Goal: Task Accomplishment & Management: Complete application form

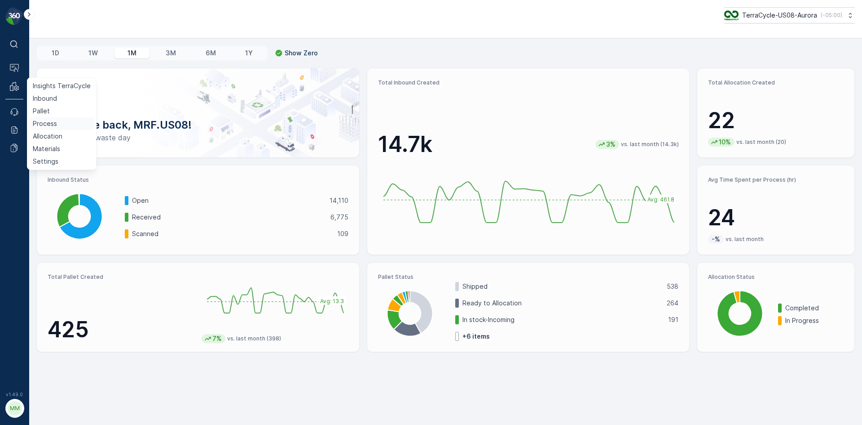
click at [52, 121] on p "Process" at bounding box center [45, 123] width 24 height 9
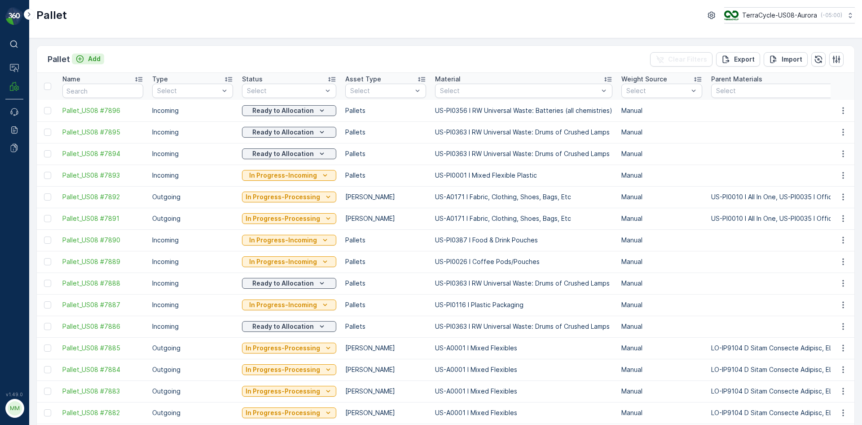
click at [95, 57] on p "Add" at bounding box center [94, 58] width 13 height 9
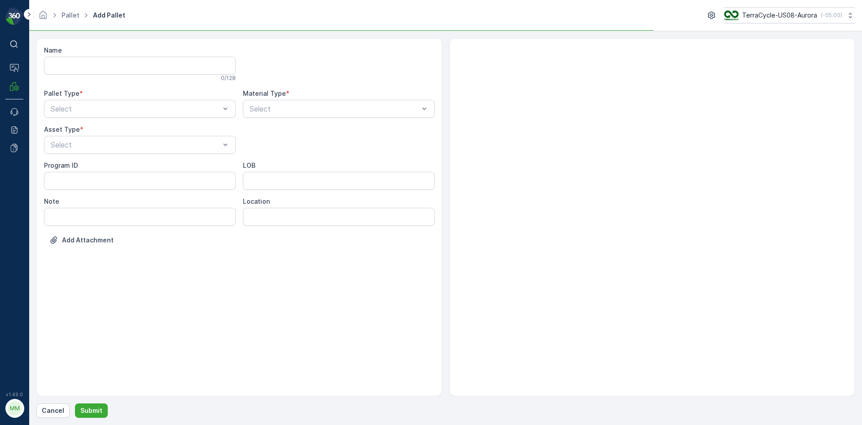
click at [120, 123] on div "Name 0 / 128 Pallet Type * Select Material Type * Select Asset Type * Select Pr…" at bounding box center [239, 152] width 391 height 212
click at [120, 109] on div at bounding box center [135, 109] width 171 height 8
click at [124, 144] on div "Outgoing" at bounding box center [139, 146] width 181 height 8
drag, startPoint x: 124, startPoint y: 146, endPoint x: 122, endPoint y: 151, distance: 6.3
click at [124, 146] on div at bounding box center [135, 145] width 171 height 8
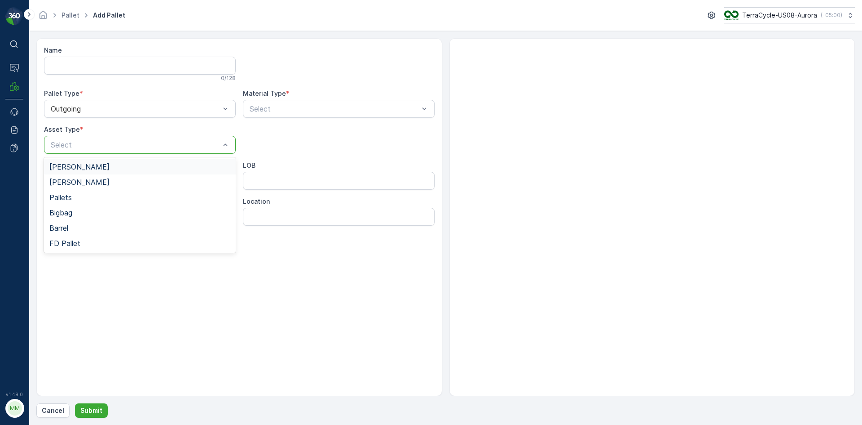
click at [120, 163] on div "[PERSON_NAME]" at bounding box center [139, 167] width 181 height 8
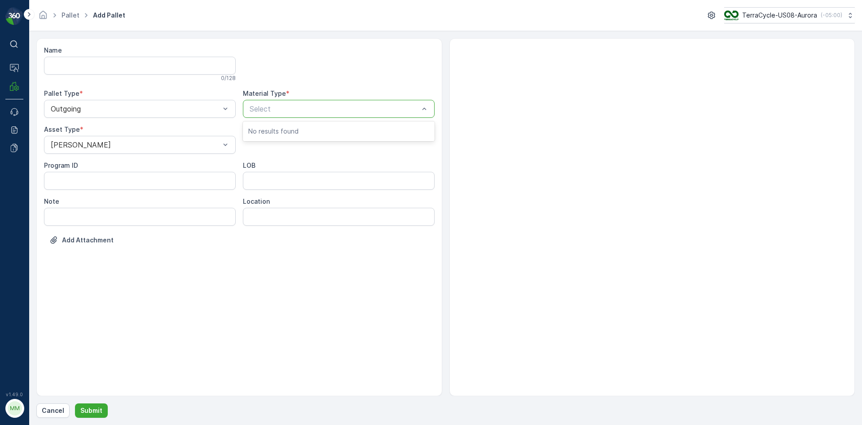
click at [306, 106] on div at bounding box center [334, 109] width 171 height 8
type input "0171"
click at [75, 403] on button "Submit" at bounding box center [91, 410] width 33 height 14
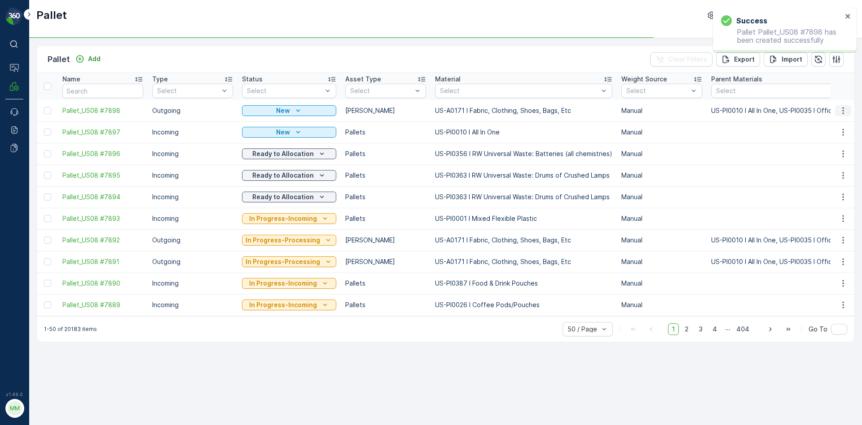
click at [840, 107] on icon "button" at bounding box center [843, 110] width 9 height 9
click at [826, 177] on span "Print QR" at bounding box center [819, 174] width 25 height 9
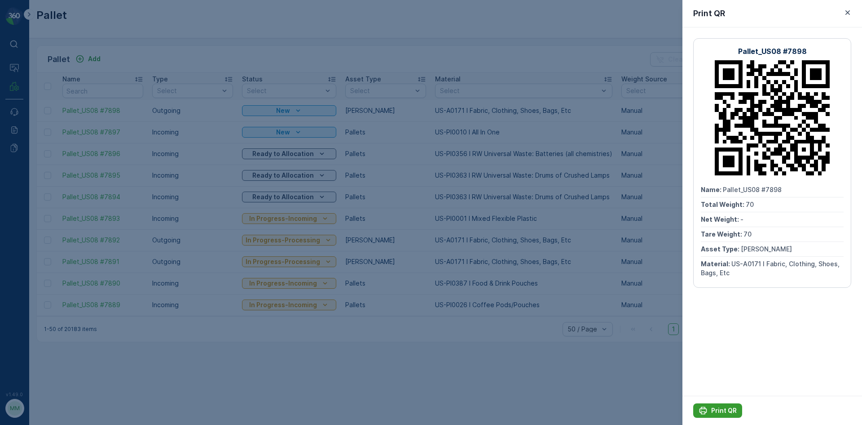
click at [717, 406] on p "Print QR" at bounding box center [725, 410] width 26 height 9
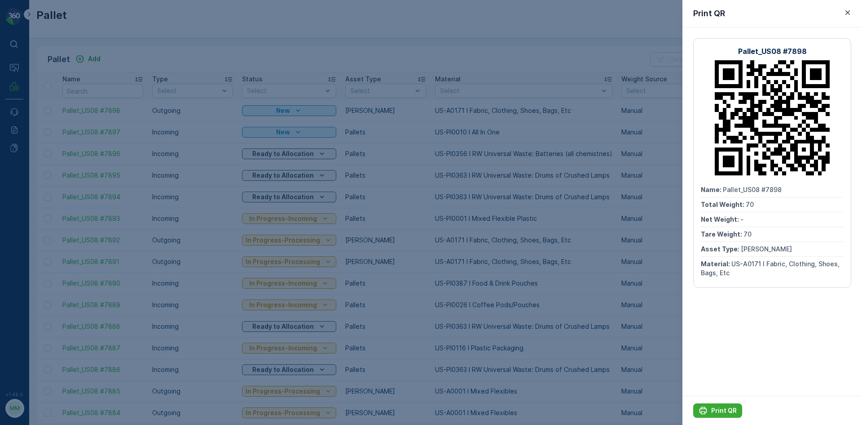
click at [156, 59] on div at bounding box center [431, 212] width 862 height 425
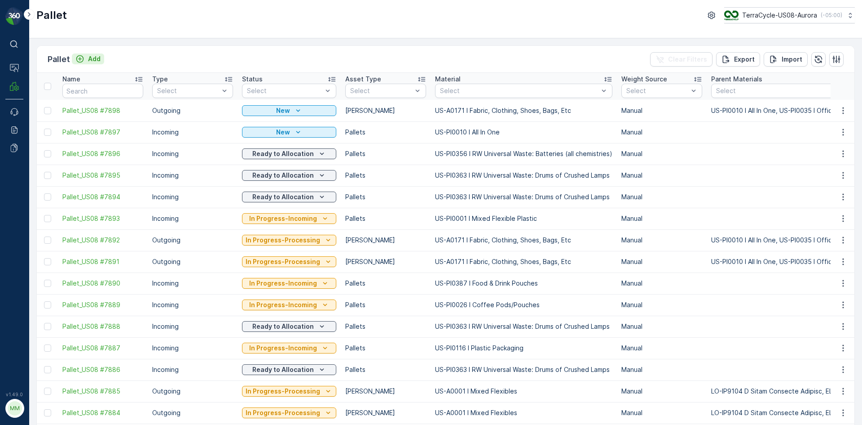
click at [97, 58] on p "Add" at bounding box center [94, 58] width 13 height 9
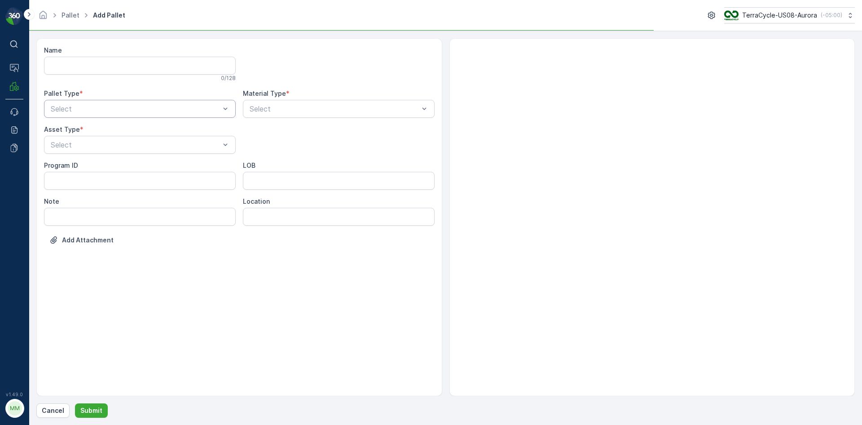
click at [137, 116] on div "Select" at bounding box center [140, 109] width 192 height 18
click at [141, 142] on div "Outgoing" at bounding box center [139, 146] width 181 height 8
click at [141, 143] on div at bounding box center [135, 145] width 171 height 8
click at [134, 166] on div "[PERSON_NAME]" at bounding box center [139, 167] width 181 height 8
click at [305, 110] on div at bounding box center [334, 109] width 171 height 8
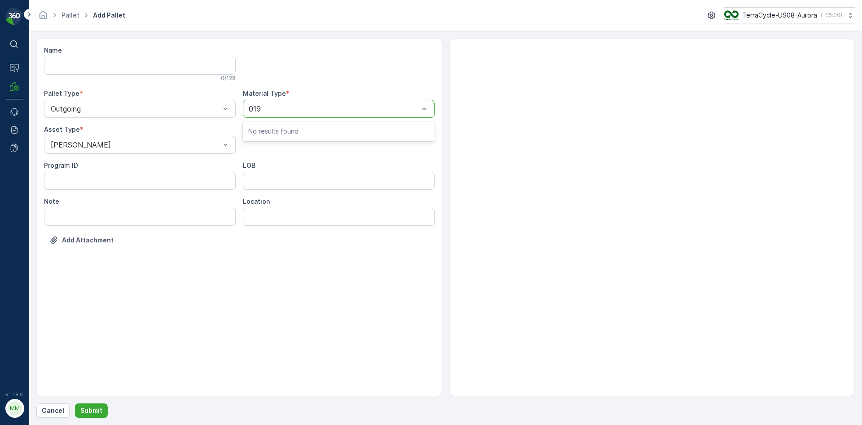
type input "0192"
click at [75, 403] on button "Submit" at bounding box center [91, 410] width 33 height 14
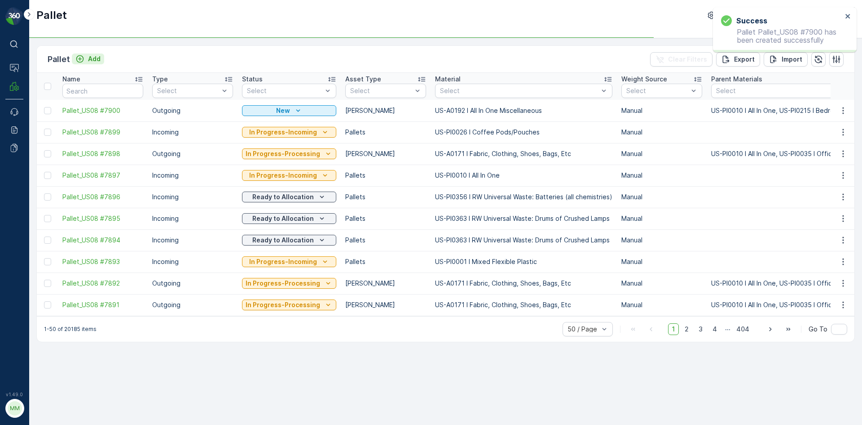
click at [85, 59] on div "Add" at bounding box center [87, 58] width 25 height 9
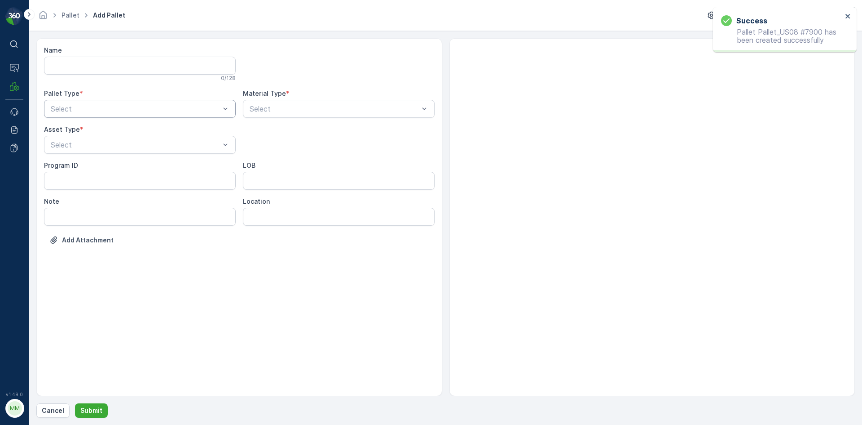
click at [105, 104] on div "Select" at bounding box center [140, 109] width 192 height 18
click at [99, 147] on div "Outgoing" at bounding box center [139, 146] width 181 height 8
click at [102, 141] on div at bounding box center [135, 145] width 171 height 8
click at [97, 160] on div "[PERSON_NAME]" at bounding box center [140, 166] width 192 height 15
click at [285, 115] on div "Select" at bounding box center [339, 109] width 192 height 18
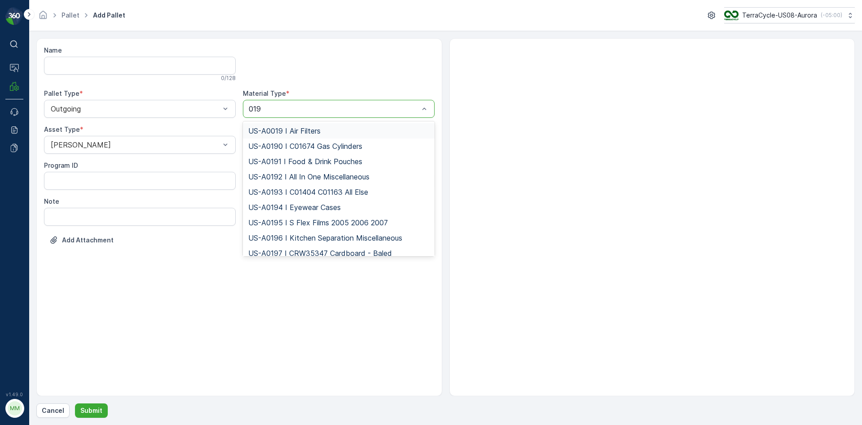
type input "0192"
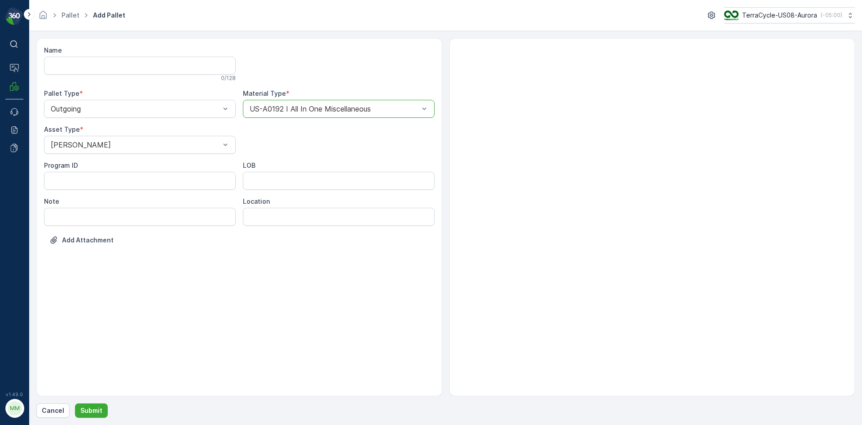
click at [75, 403] on button "Submit" at bounding box center [91, 410] width 33 height 14
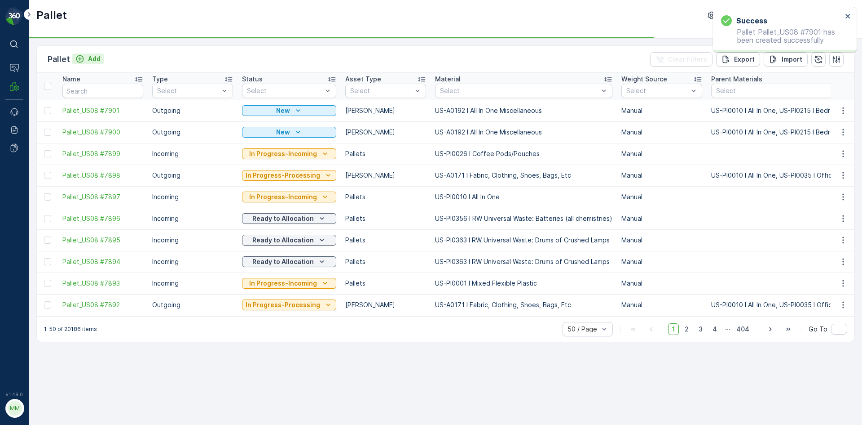
click at [91, 60] on p "Add" at bounding box center [94, 58] width 13 height 9
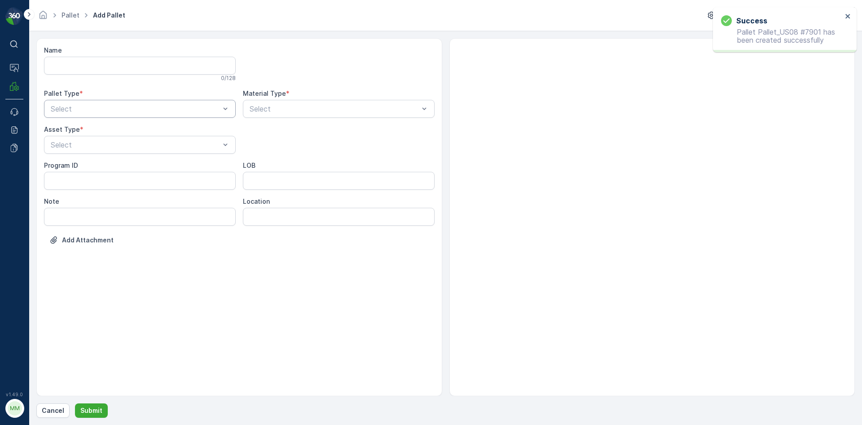
click at [125, 103] on div "Select" at bounding box center [140, 109] width 192 height 18
click at [114, 147] on div "Outgoing" at bounding box center [139, 146] width 181 height 8
click at [114, 147] on div at bounding box center [135, 145] width 171 height 8
click at [111, 164] on div "[PERSON_NAME]" at bounding box center [139, 167] width 181 height 8
click at [290, 109] on div at bounding box center [334, 109] width 171 height 8
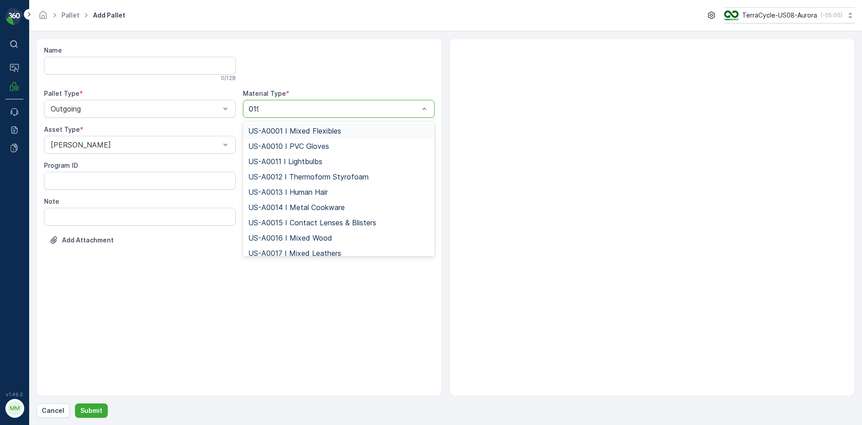
type input "0192"
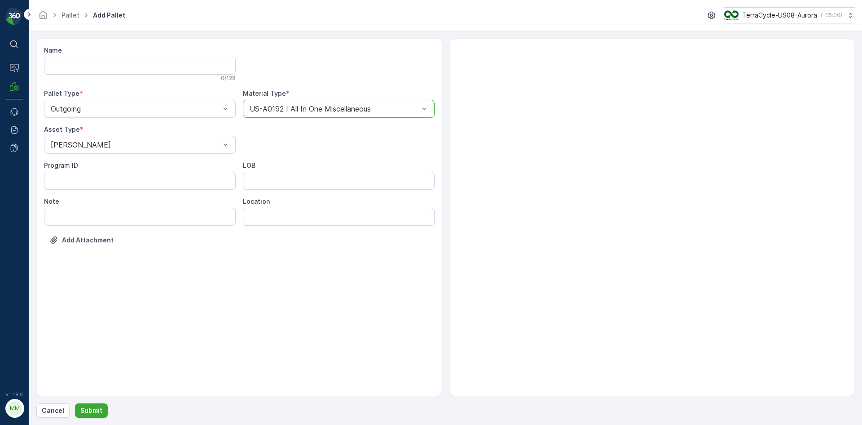
click at [75, 403] on button "Submit" at bounding box center [91, 410] width 33 height 14
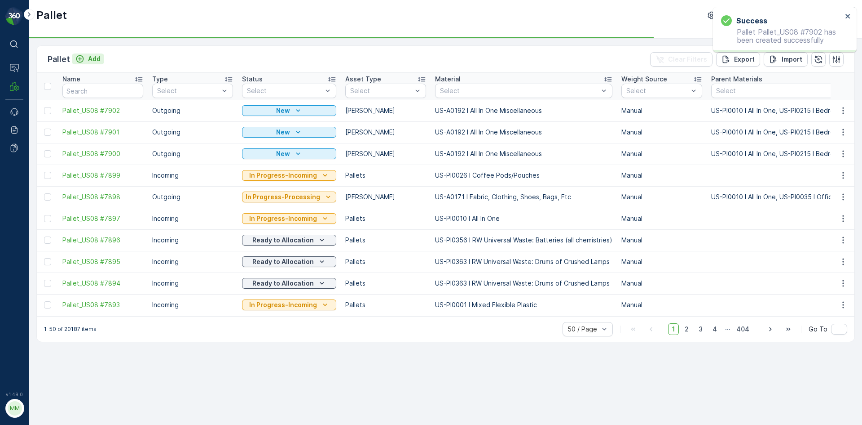
click at [87, 58] on div "Add" at bounding box center [87, 58] width 25 height 9
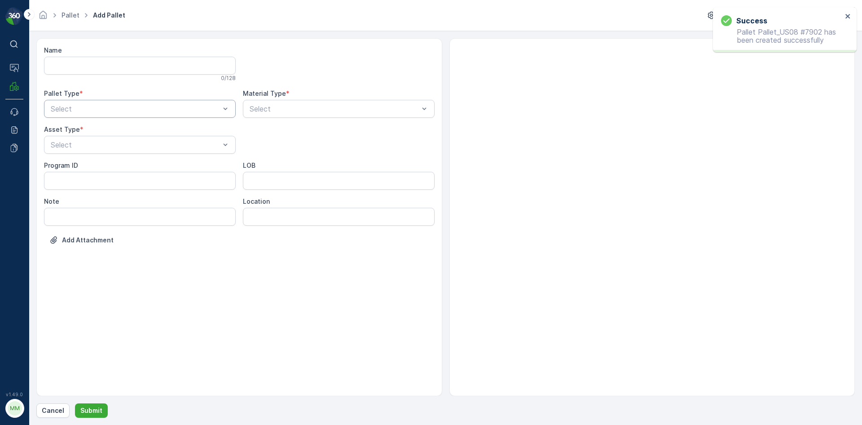
click at [134, 114] on div "Select" at bounding box center [140, 109] width 192 height 18
click at [129, 145] on div "Outgoing" at bounding box center [139, 146] width 181 height 8
click at [129, 145] on div at bounding box center [135, 145] width 171 height 8
click at [122, 159] on div "[PERSON_NAME]" at bounding box center [140, 166] width 192 height 15
click at [271, 110] on div at bounding box center [334, 109] width 171 height 8
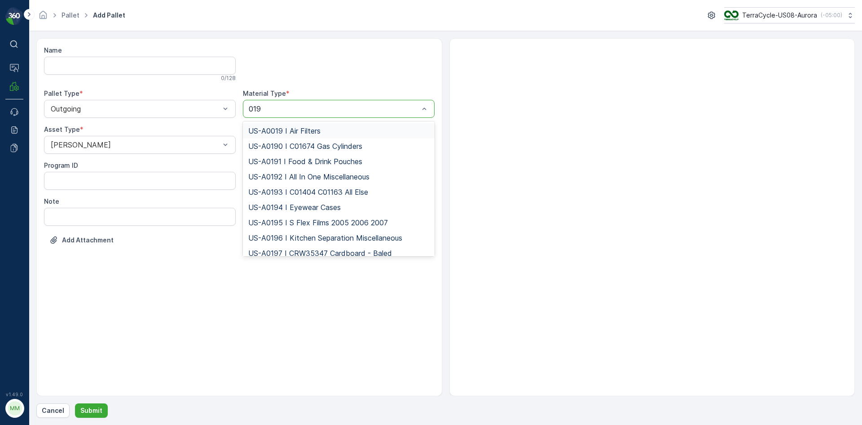
type input "0192"
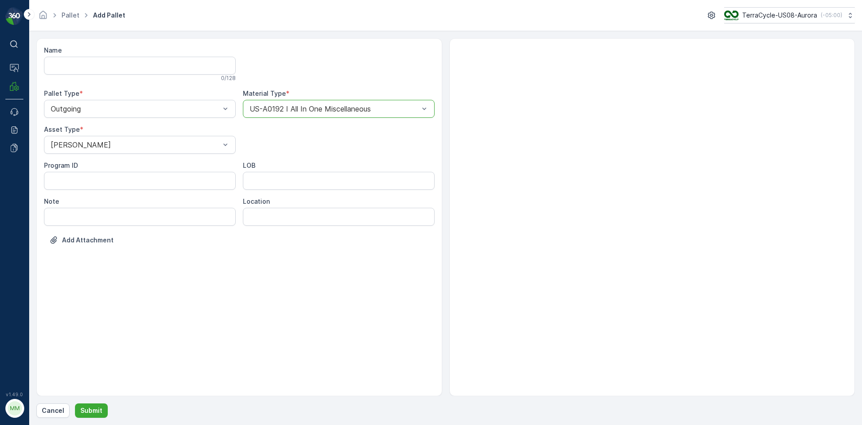
click at [75, 403] on button "Submit" at bounding box center [91, 410] width 33 height 14
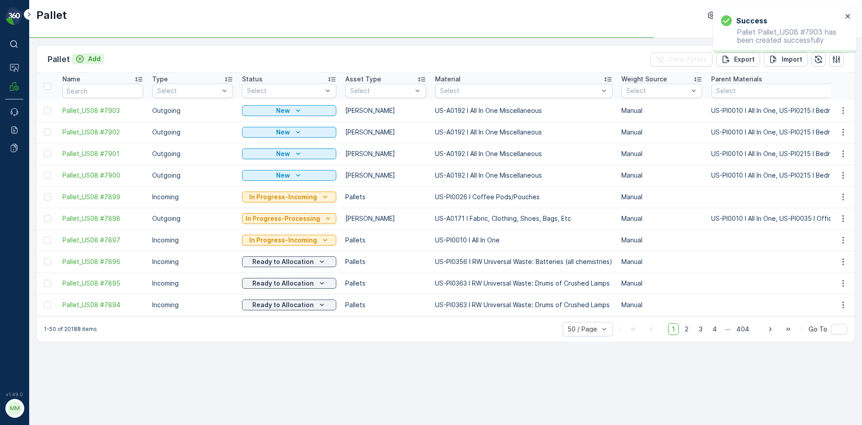
click at [97, 60] on p "Add" at bounding box center [94, 58] width 13 height 9
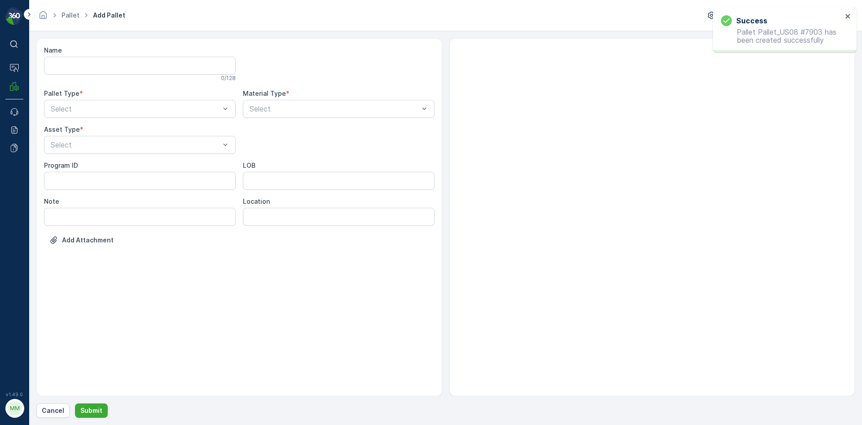
click at [109, 98] on div "Pallet Type * Select" at bounding box center [140, 103] width 192 height 29
click at [112, 143] on div "Outgoing" at bounding box center [139, 146] width 181 height 8
click at [112, 143] on div at bounding box center [135, 145] width 171 height 8
click at [106, 164] on div "[PERSON_NAME]" at bounding box center [139, 167] width 181 height 8
click at [296, 107] on div at bounding box center [334, 109] width 171 height 8
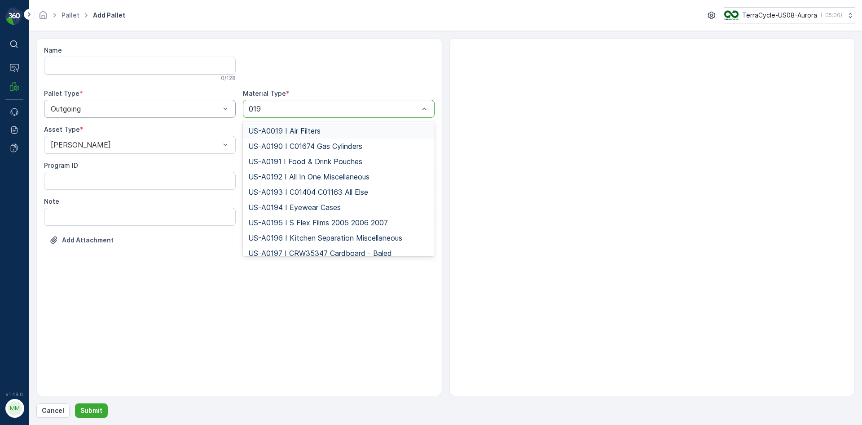
type input "0192"
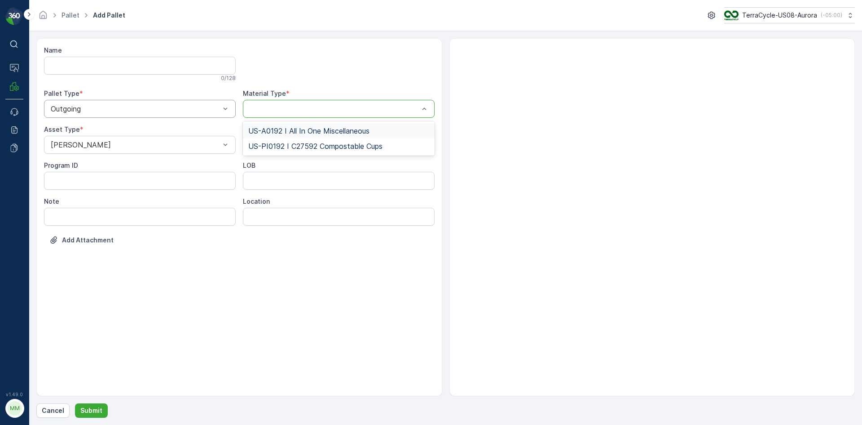
click at [75, 403] on button "Submit" at bounding box center [91, 410] width 33 height 14
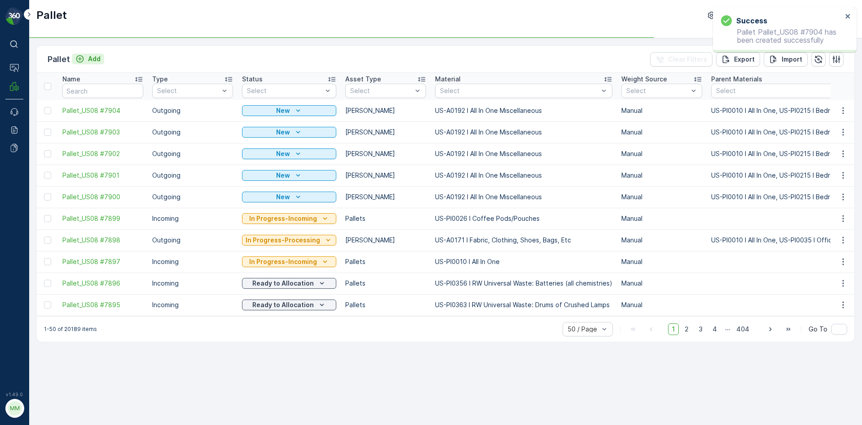
click at [93, 62] on p "Add" at bounding box center [94, 58] width 13 height 9
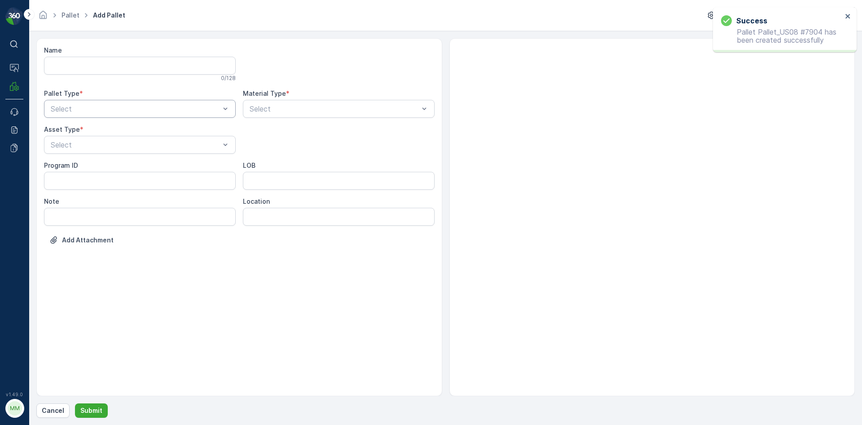
click at [147, 115] on div "Select" at bounding box center [140, 109] width 192 height 18
click at [136, 148] on div "Outgoing" at bounding box center [139, 146] width 181 height 8
click at [136, 148] on div at bounding box center [135, 145] width 171 height 8
click at [119, 171] on div "[PERSON_NAME]" at bounding box center [140, 166] width 192 height 15
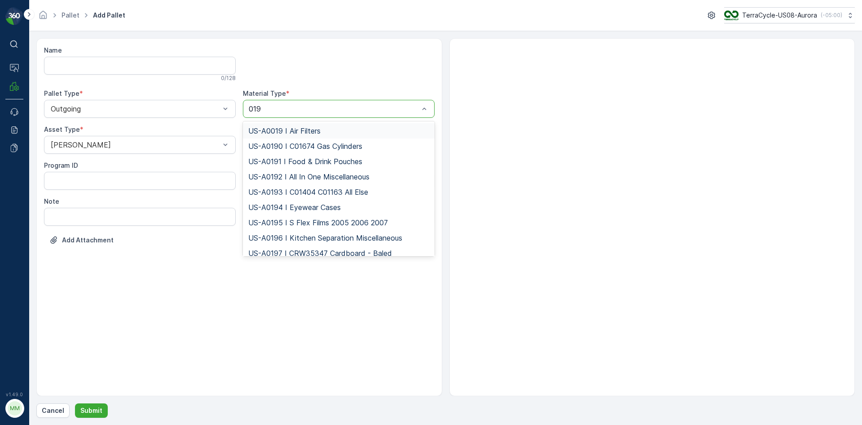
type input "0192"
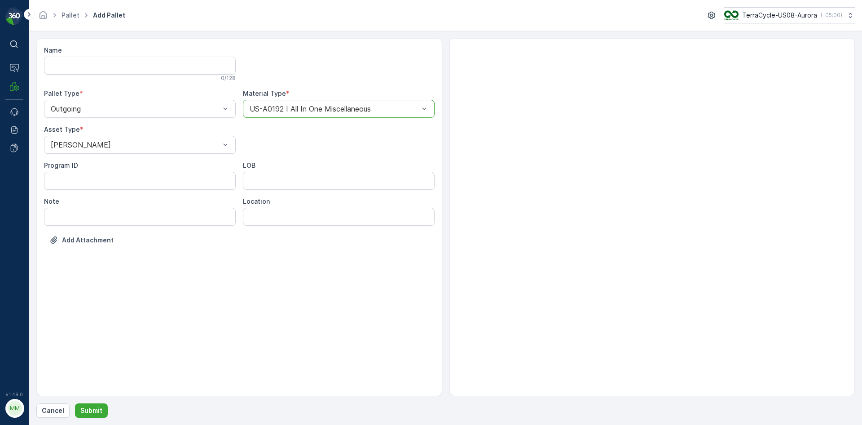
click at [75, 403] on button "Submit" at bounding box center [91, 410] width 33 height 14
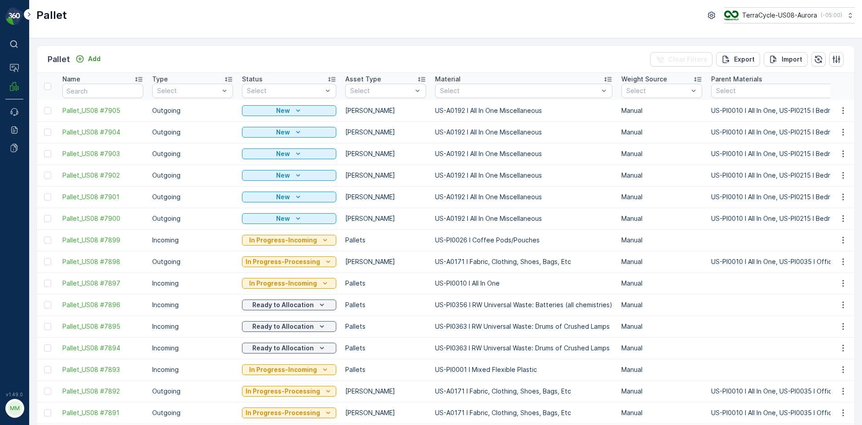
drag, startPoint x: 278, startPoint y: 113, endPoint x: 49, endPoint y: 112, distance: 229.1
click at [49, 112] on div at bounding box center [47, 110] width 7 height 7
click at [44, 107] on input "checkbox" at bounding box center [44, 107] width 0 height 0
click at [48, 132] on div at bounding box center [47, 131] width 7 height 7
click at [44, 128] on input "checkbox" at bounding box center [44, 128] width 0 height 0
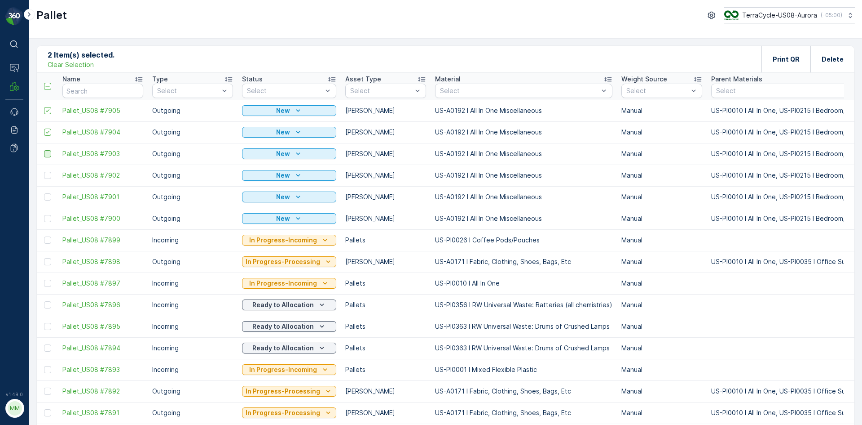
click at [47, 154] on div at bounding box center [47, 153] width 7 height 7
click at [44, 150] on input "checkbox" at bounding box center [44, 150] width 0 height 0
click at [49, 176] on div at bounding box center [47, 175] width 7 height 7
click at [44, 172] on input "checkbox" at bounding box center [44, 172] width 0 height 0
click at [49, 197] on div at bounding box center [47, 196] width 7 height 7
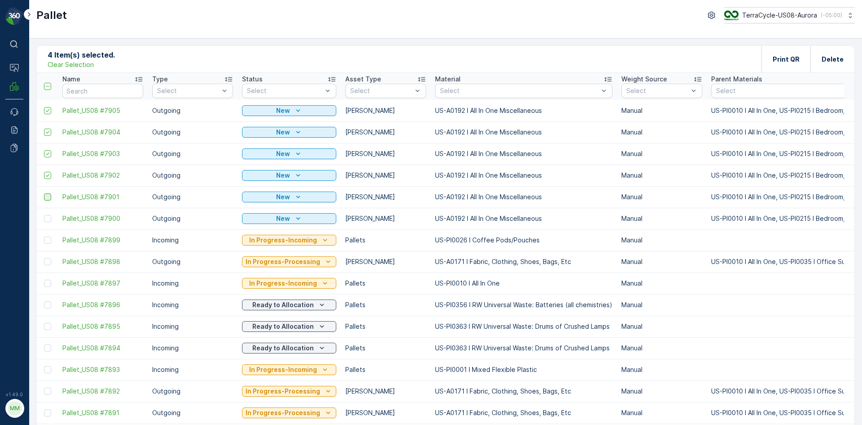
click at [44, 193] on input "checkbox" at bounding box center [44, 193] width 0 height 0
click at [49, 219] on div at bounding box center [47, 218] width 7 height 7
click at [44, 215] on input "checkbox" at bounding box center [44, 215] width 0 height 0
click at [787, 67] on div "Print QR" at bounding box center [786, 59] width 27 height 27
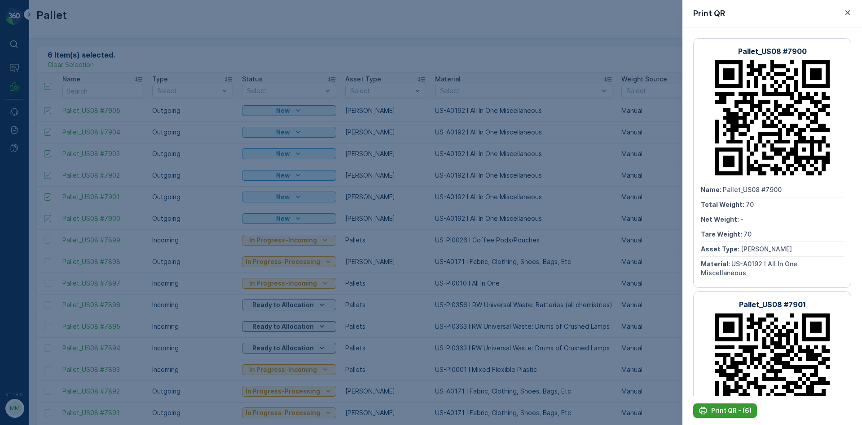
click at [727, 408] on p "Print QR - (6)" at bounding box center [732, 410] width 40 height 9
drag, startPoint x: 727, startPoint y: 408, endPoint x: 540, endPoint y: 175, distance: 298.8
click at [540, 175] on div at bounding box center [431, 212] width 862 height 425
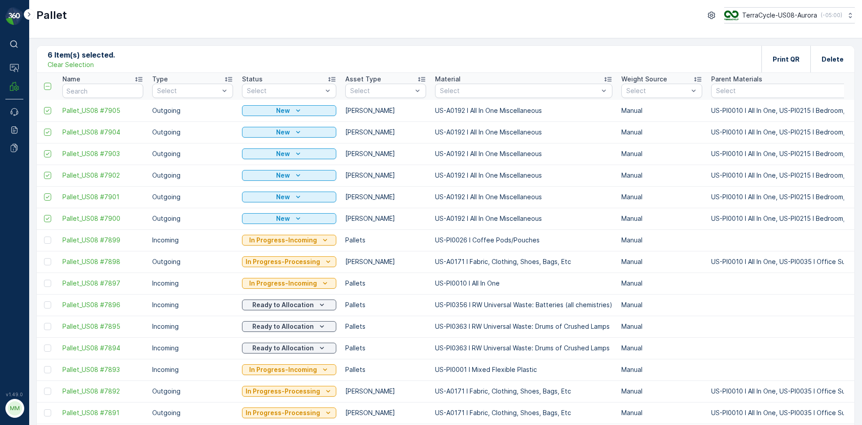
click at [88, 65] on p "Clear Selection" at bounding box center [71, 64] width 46 height 9
click at [94, 58] on p "Add" at bounding box center [94, 58] width 13 height 9
click at [92, 64] on div "Add" at bounding box center [88, 58] width 32 height 11
click at [93, 58] on p "Add" at bounding box center [94, 58] width 13 height 9
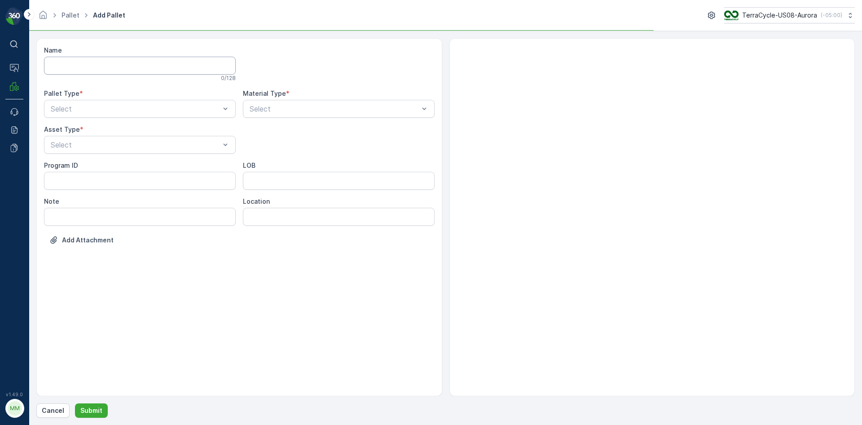
click at [116, 74] on input "Name" at bounding box center [140, 66] width 192 height 18
click at [118, 102] on div "Select" at bounding box center [140, 109] width 192 height 18
click at [117, 145] on div "Outgoing" at bounding box center [139, 146] width 181 height 8
click at [117, 145] on div at bounding box center [135, 145] width 171 height 8
click at [113, 168] on div "[PERSON_NAME]" at bounding box center [139, 167] width 181 height 8
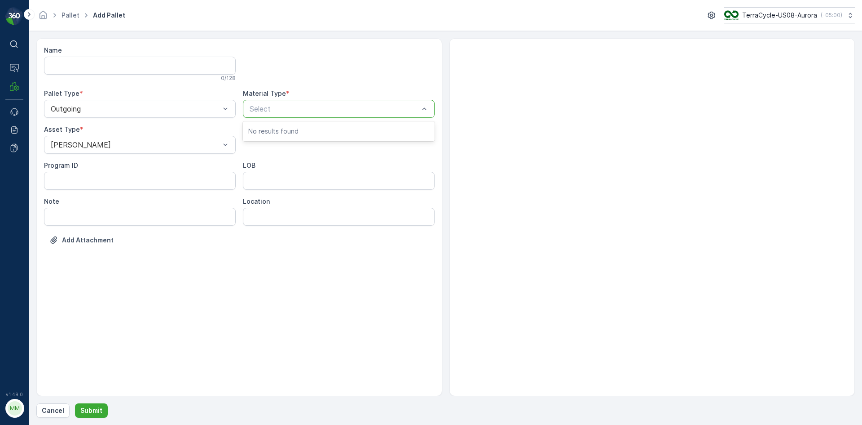
click at [359, 110] on div at bounding box center [334, 109] width 171 height 8
type input "0002"
click at [75, 403] on button "Submit" at bounding box center [91, 410] width 33 height 14
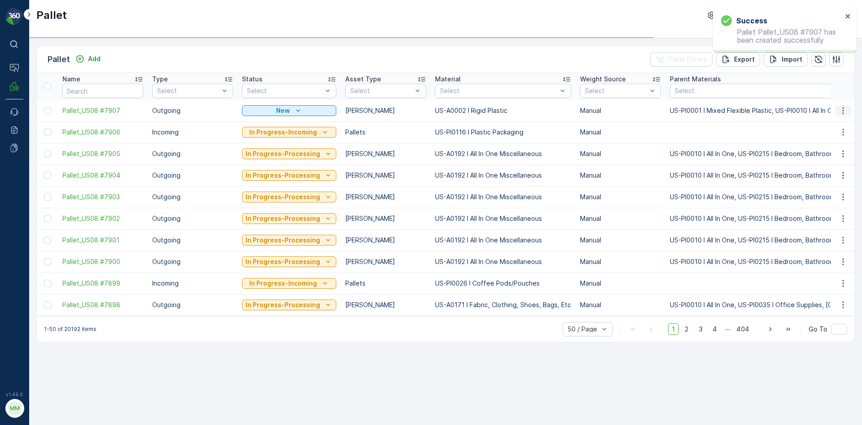
click at [843, 113] on icon "button" at bounding box center [843, 110] width 1 height 7
click at [821, 172] on span "Print QR" at bounding box center [819, 174] width 25 height 9
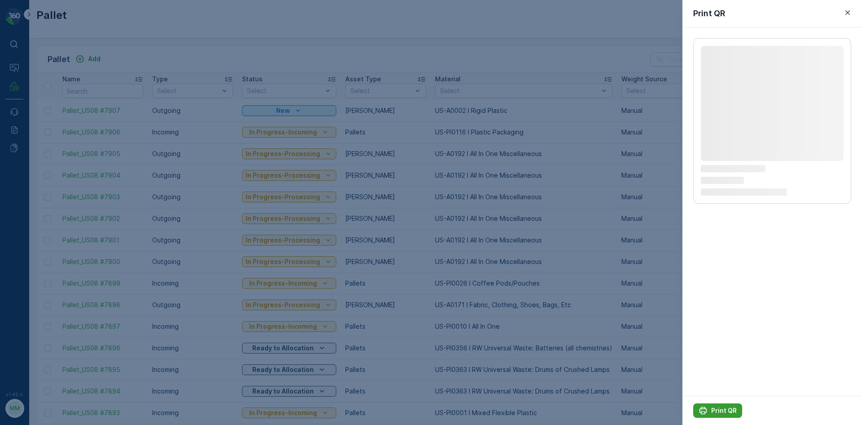
click at [725, 411] on p "Print QR" at bounding box center [725, 410] width 26 height 9
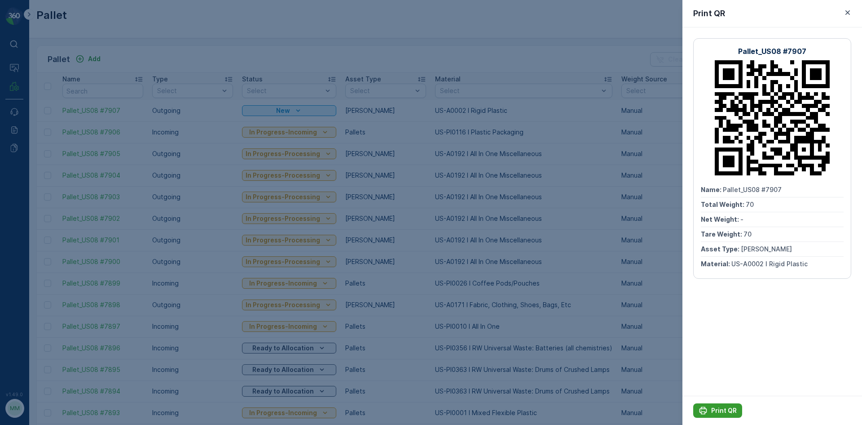
click at [445, 132] on div at bounding box center [431, 212] width 862 height 425
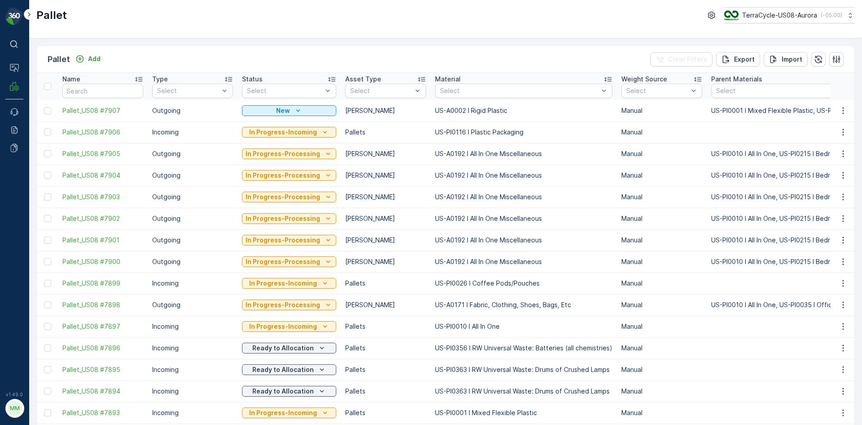
click at [438, 111] on td "US-A0002 I Rigid Plastic" at bounding box center [524, 111] width 186 height 22
drag, startPoint x: 438, startPoint y: 111, endPoint x: 468, endPoint y: 106, distance: 30.1
click at [468, 106] on td "US-A0002 I Rigid Plastic" at bounding box center [524, 111] width 186 height 22
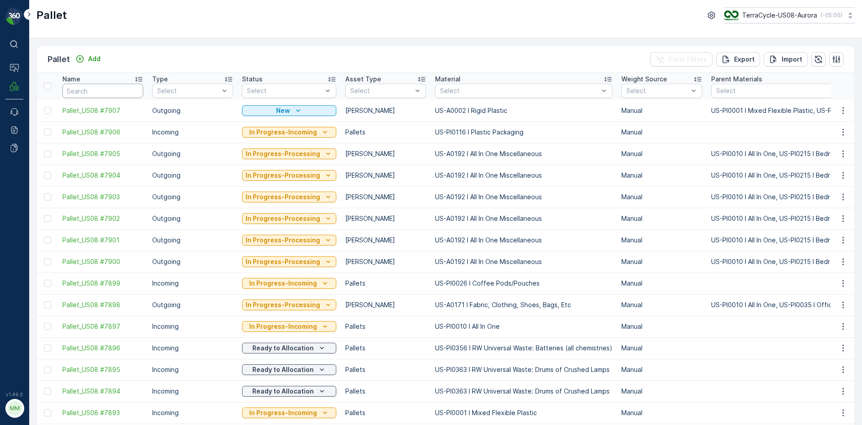
click at [133, 94] on input "text" at bounding box center [102, 91] width 81 height 14
type input "7885"
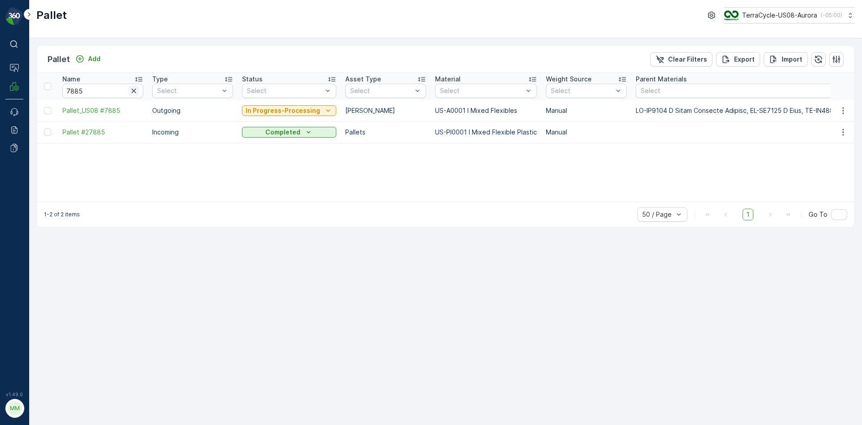
click at [135, 93] on icon "button" at bounding box center [133, 90] width 9 height 9
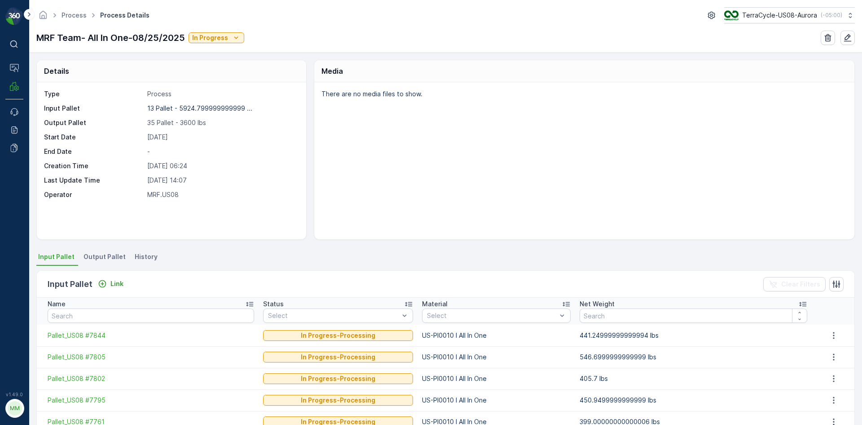
click at [97, 256] on span "Output Pallet" at bounding box center [105, 256] width 42 height 9
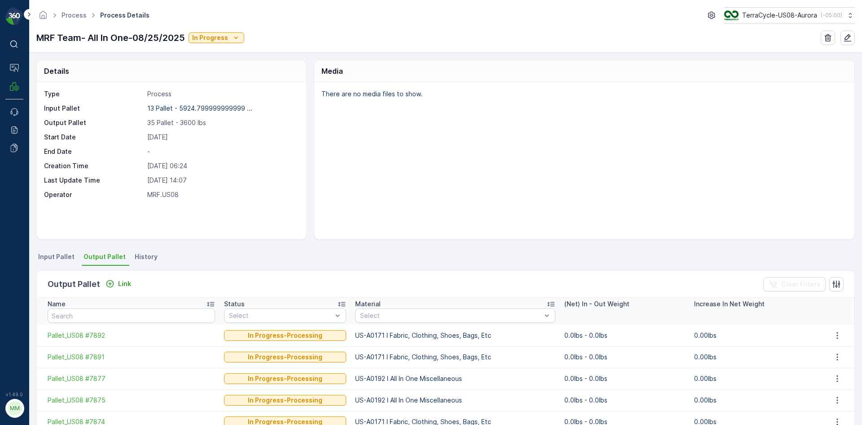
click at [115, 278] on div "Output Pallet Link" at bounding box center [91, 284] width 87 height 13
click at [123, 283] on p "Link" at bounding box center [124, 283] width 13 height 9
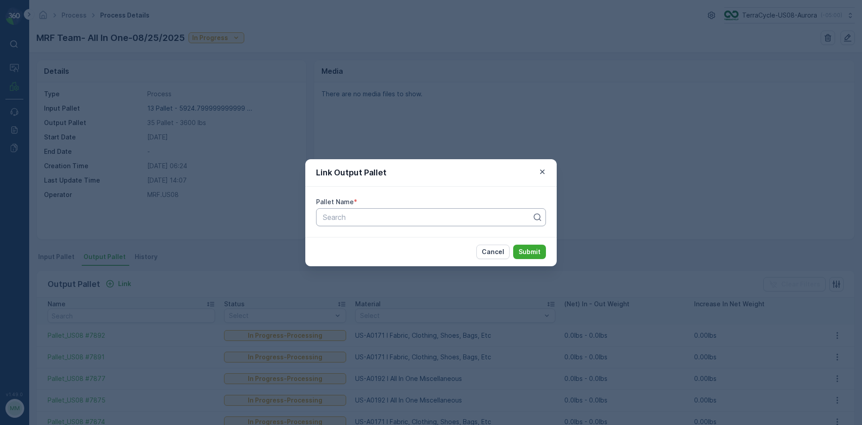
click at [331, 223] on div "Search" at bounding box center [431, 217] width 230 height 18
type input "7898"
click at [513, 244] on button "Submit" at bounding box center [529, 251] width 33 height 14
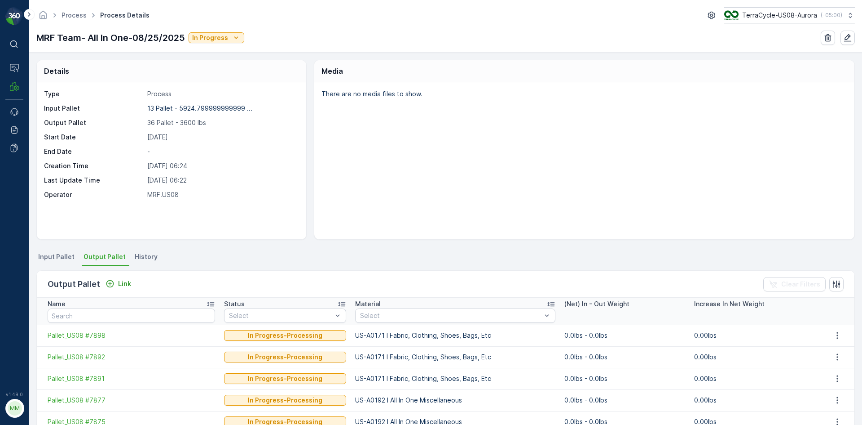
click at [70, 258] on span "Input Pallet" at bounding box center [56, 256] width 36 height 9
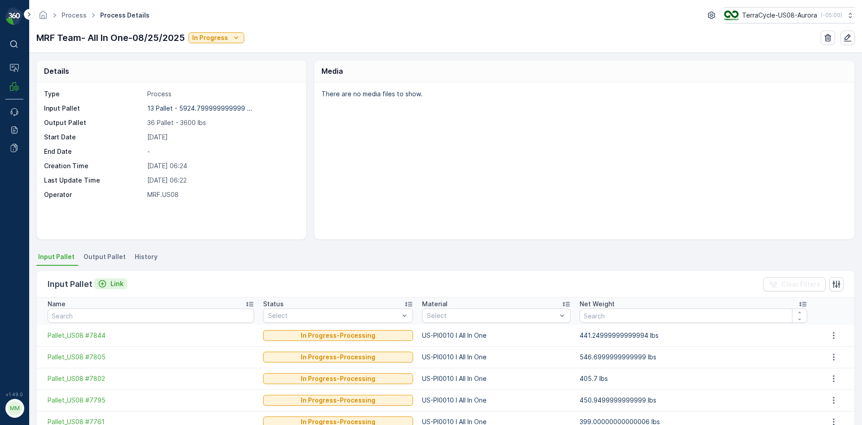
click at [113, 284] on p "Link" at bounding box center [117, 283] width 13 height 9
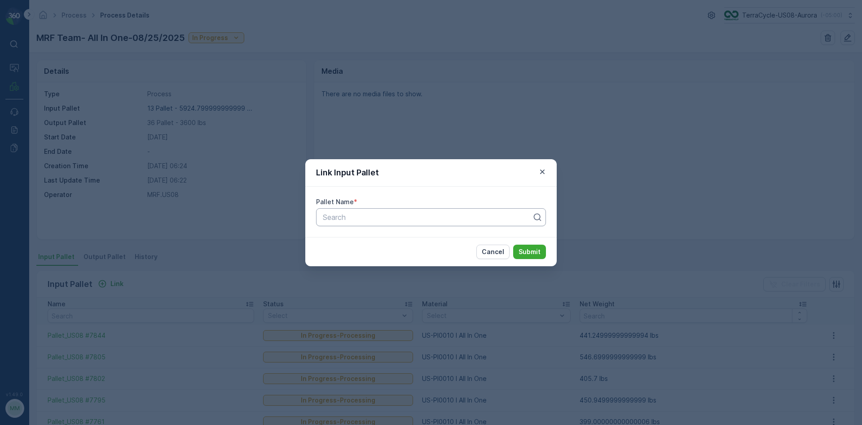
click at [414, 210] on div "Search" at bounding box center [431, 217] width 230 height 18
type input "7610"
click at [513, 244] on button "Submit" at bounding box center [529, 251] width 33 height 14
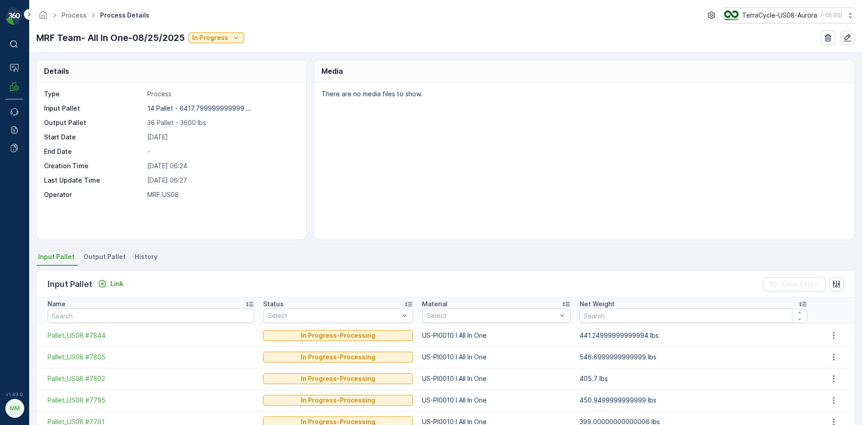
click at [99, 252] on span "Output Pallet" at bounding box center [105, 256] width 42 height 9
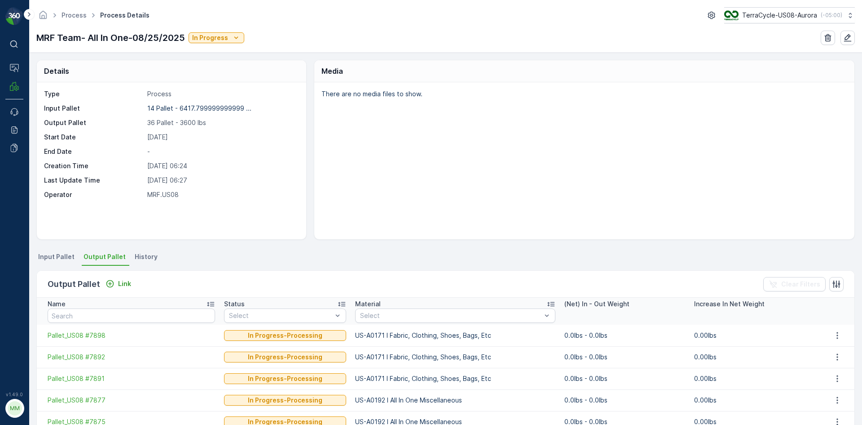
click at [121, 276] on div "Output Pallet Link Clear Filters" at bounding box center [446, 283] width 818 height 27
click at [123, 279] on p "Link" at bounding box center [124, 283] width 13 height 9
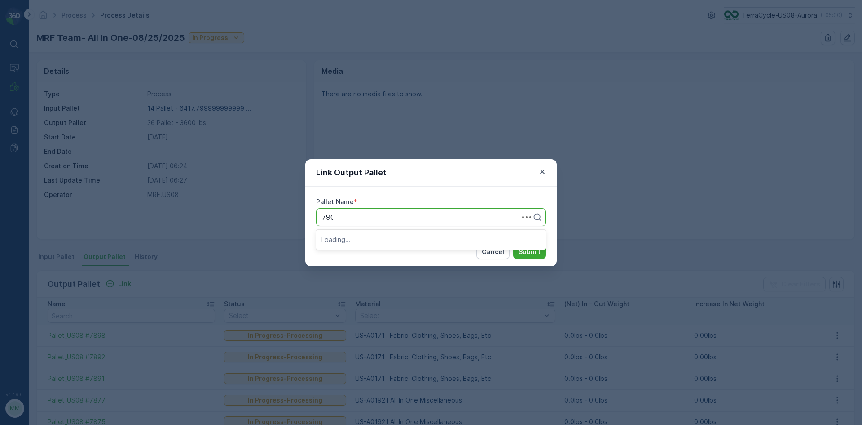
type input "7900"
click at [513, 244] on button "Submit" at bounding box center [529, 251] width 33 height 14
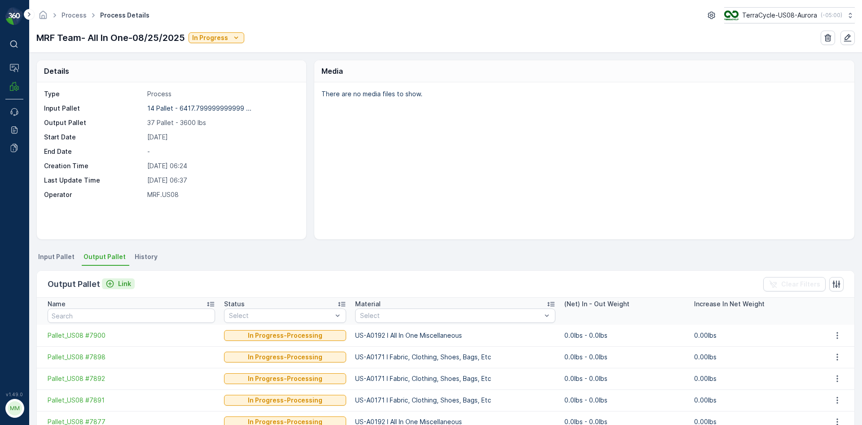
click at [122, 286] on p "Link" at bounding box center [124, 283] width 13 height 9
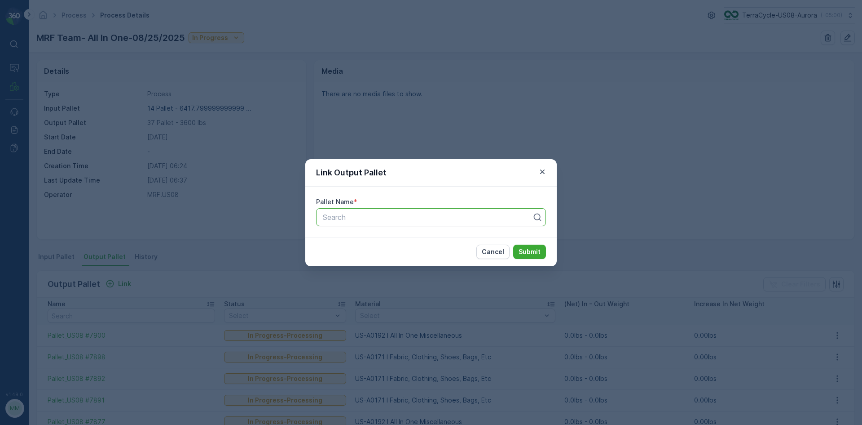
click at [336, 218] on div at bounding box center [427, 217] width 211 height 8
type input "7905"
click at [513, 244] on button "Submit" at bounding box center [529, 251] width 33 height 14
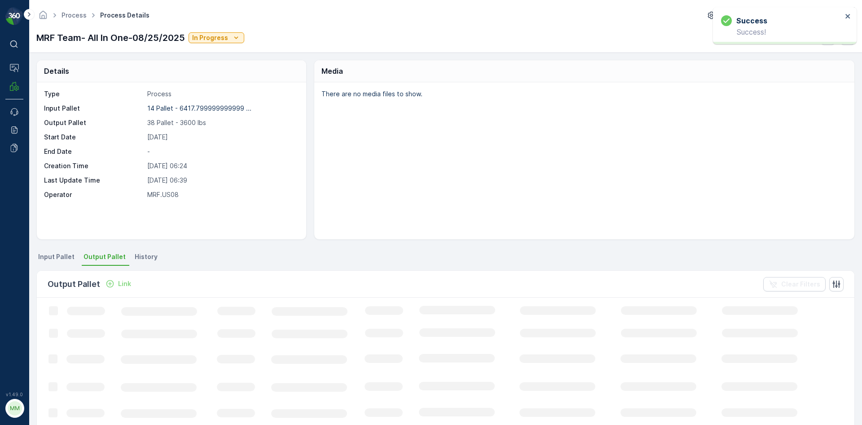
click at [122, 287] on p "Link" at bounding box center [124, 283] width 13 height 9
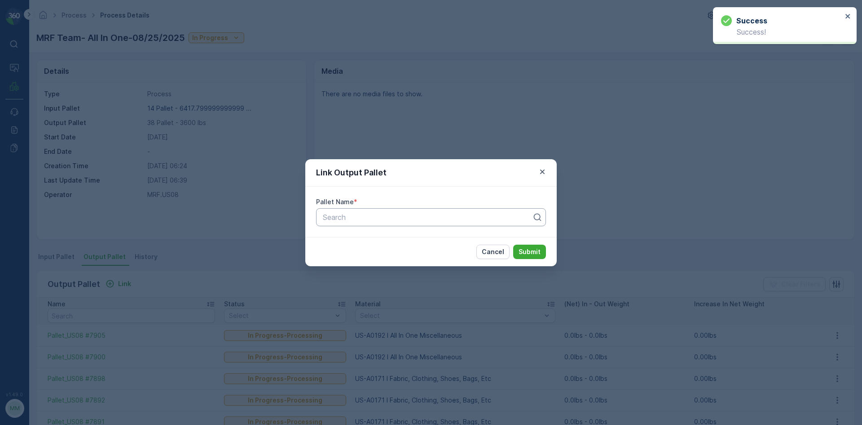
click at [380, 221] on div "Search" at bounding box center [431, 217] width 230 height 18
type input "7904"
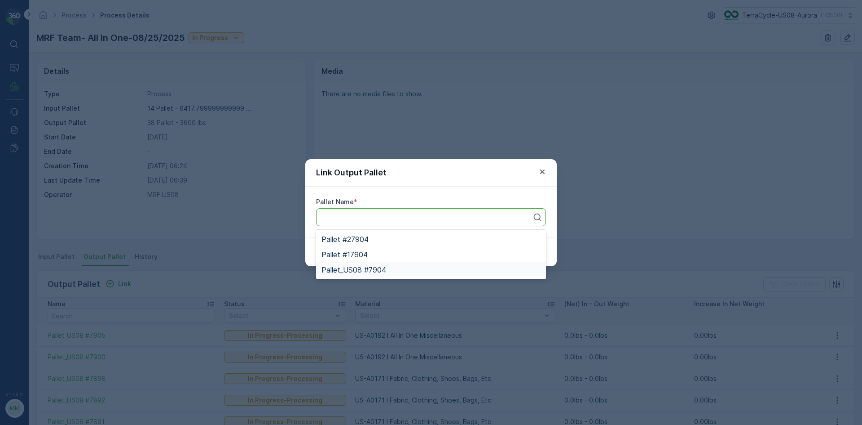
click at [513, 244] on button "Submit" at bounding box center [529, 251] width 33 height 14
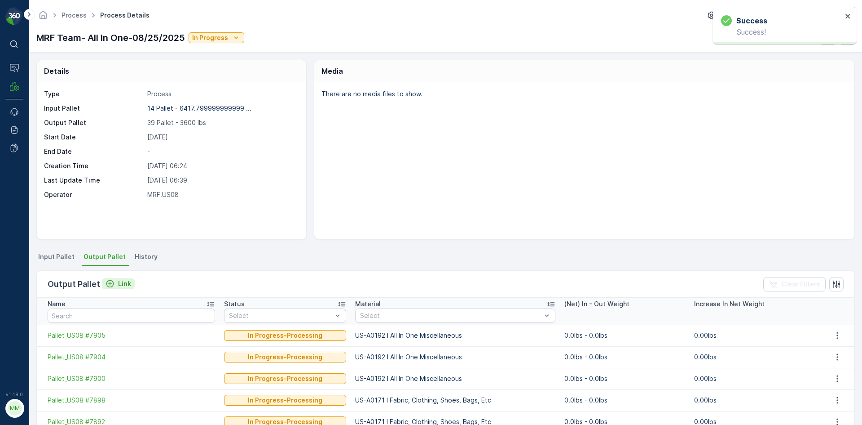
click at [122, 286] on p "Link" at bounding box center [124, 283] width 13 height 9
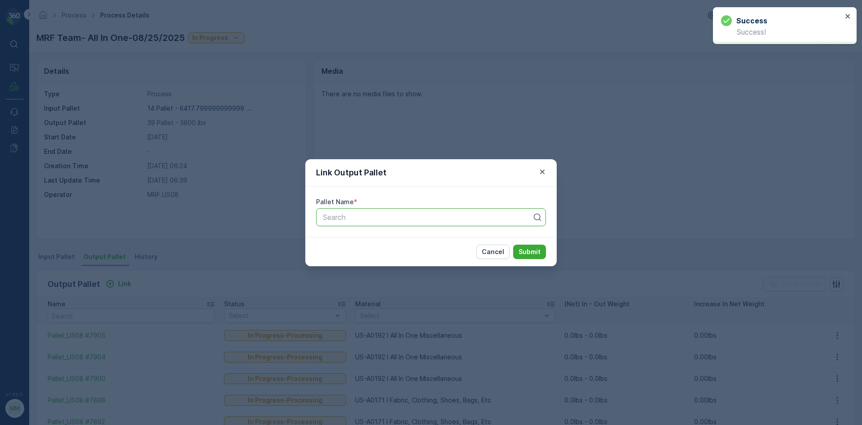
click at [353, 220] on div at bounding box center [427, 217] width 211 height 8
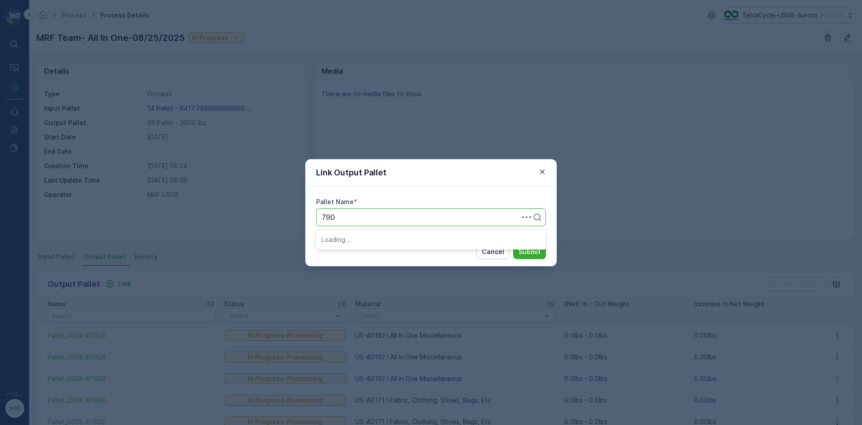
type input "7903"
click at [513, 244] on button "Submit" at bounding box center [529, 251] width 33 height 14
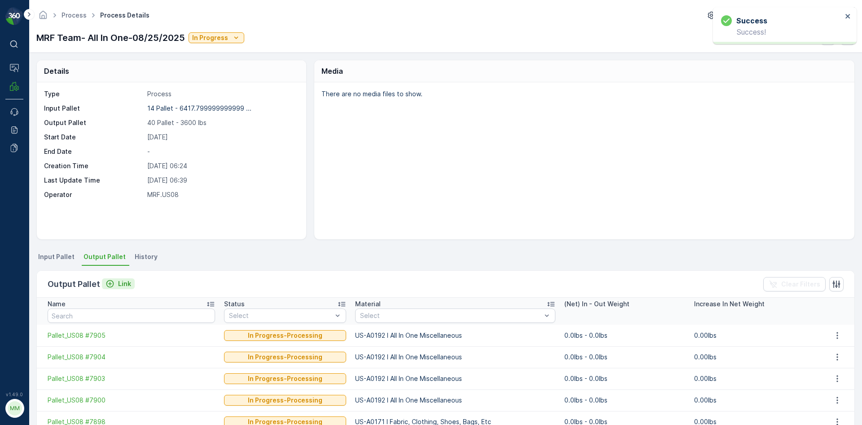
click at [124, 283] on p "Link" at bounding box center [124, 283] width 13 height 9
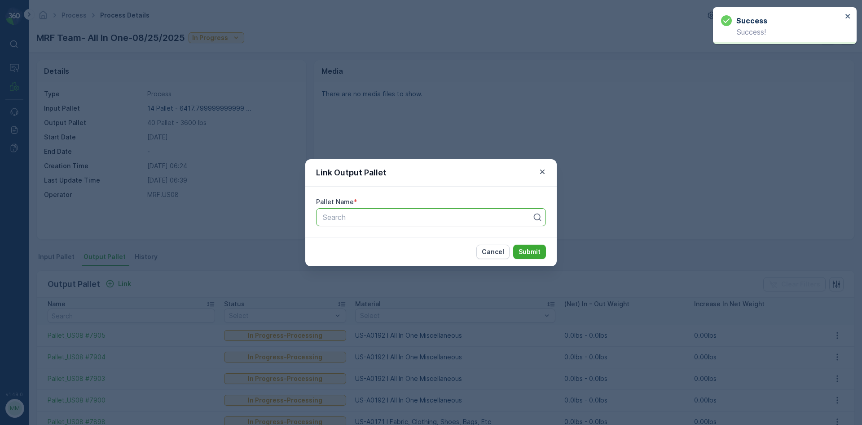
click at [373, 214] on div at bounding box center [427, 217] width 211 height 8
type input "7902"
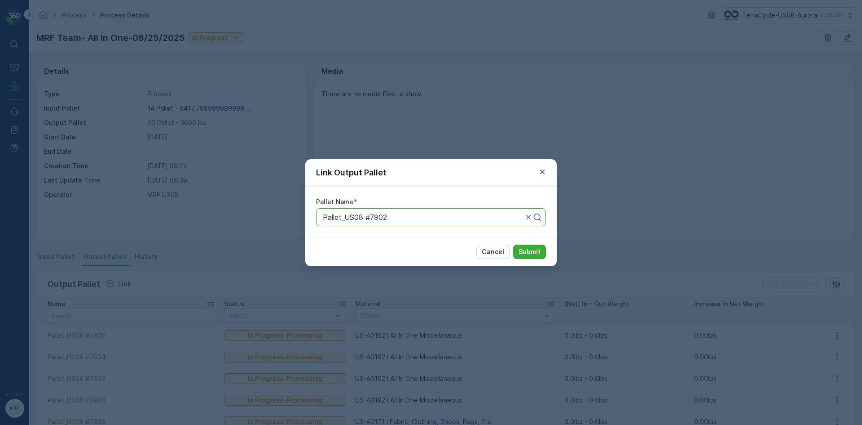
click at [513, 244] on button "Submit" at bounding box center [529, 251] width 33 height 14
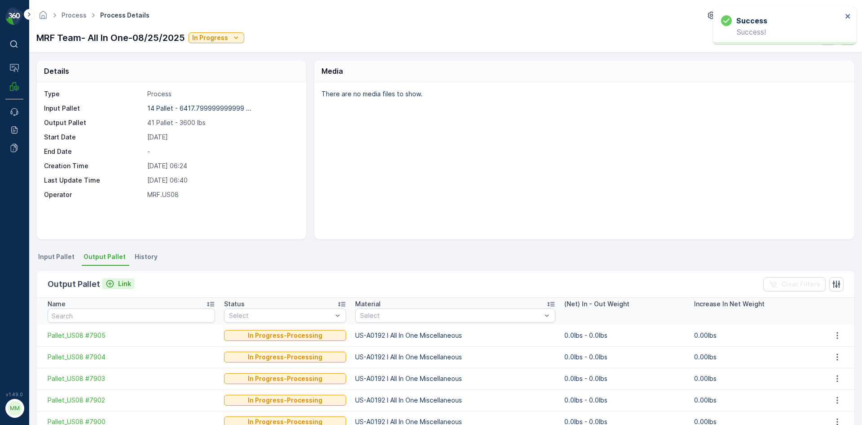
click at [123, 286] on p "Link" at bounding box center [124, 283] width 13 height 9
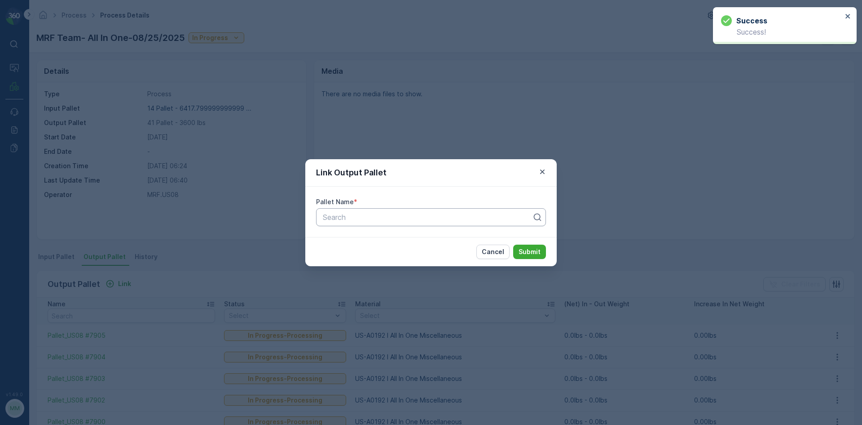
click at [358, 219] on div at bounding box center [427, 217] width 211 height 8
type input "7901"
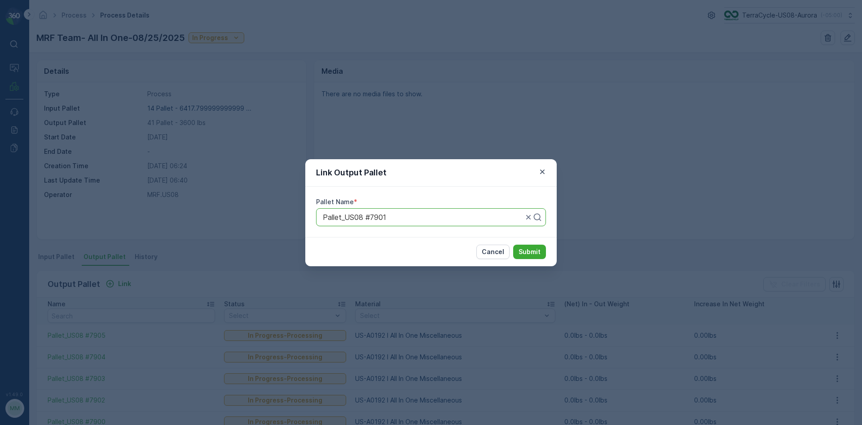
click at [513, 244] on button "Submit" at bounding box center [529, 251] width 33 height 14
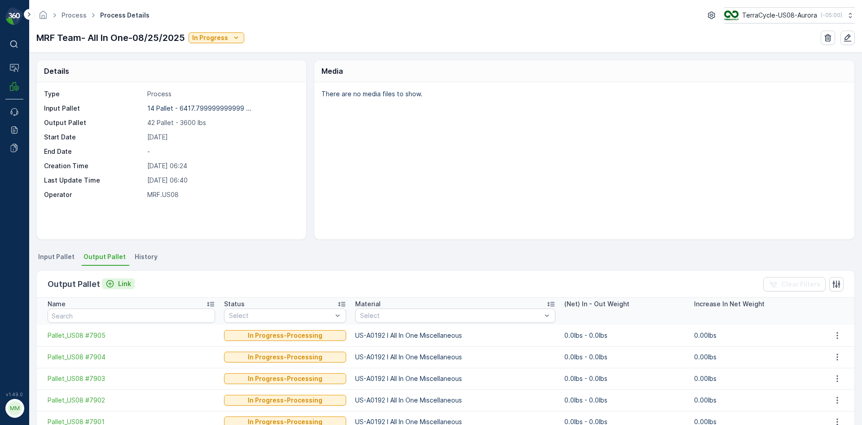
click at [118, 282] on p "Link" at bounding box center [124, 283] width 13 height 9
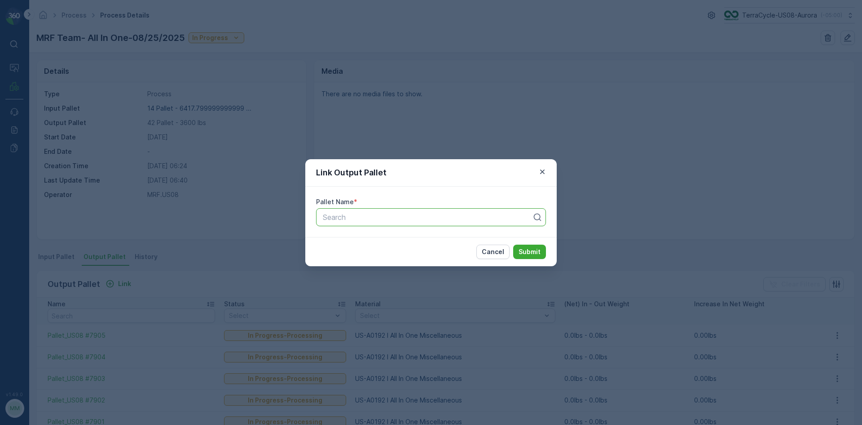
click at [398, 220] on div at bounding box center [427, 217] width 211 height 8
type input "7902"
click at [394, 258] on div "Pallet_US08 #7902" at bounding box center [431, 254] width 219 height 8
click at [531, 257] on button "Submit" at bounding box center [529, 251] width 33 height 14
click at [475, 223] on div "Pallet_US08 #7902" at bounding box center [431, 217] width 230 height 18
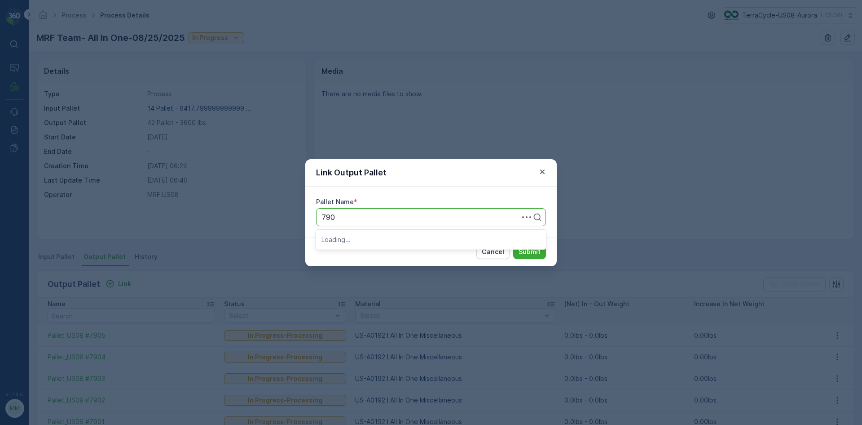
type input "7907"
click at [513, 244] on button "Submit" at bounding box center [529, 251] width 33 height 14
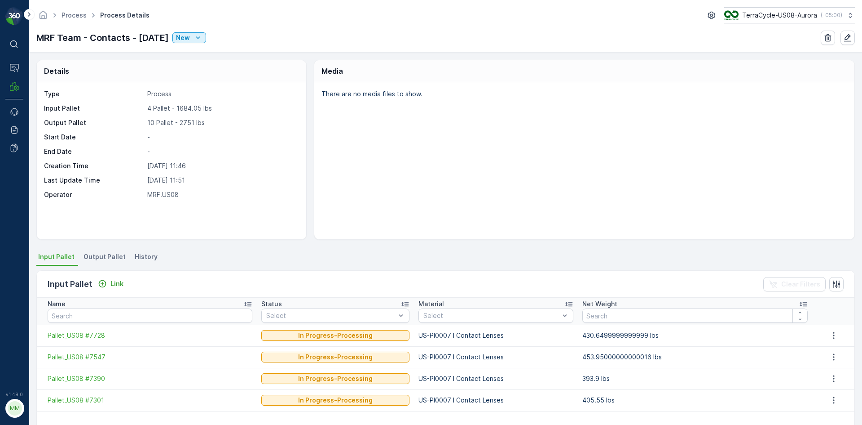
click at [113, 259] on span "Output Pallet" at bounding box center [105, 256] width 42 height 9
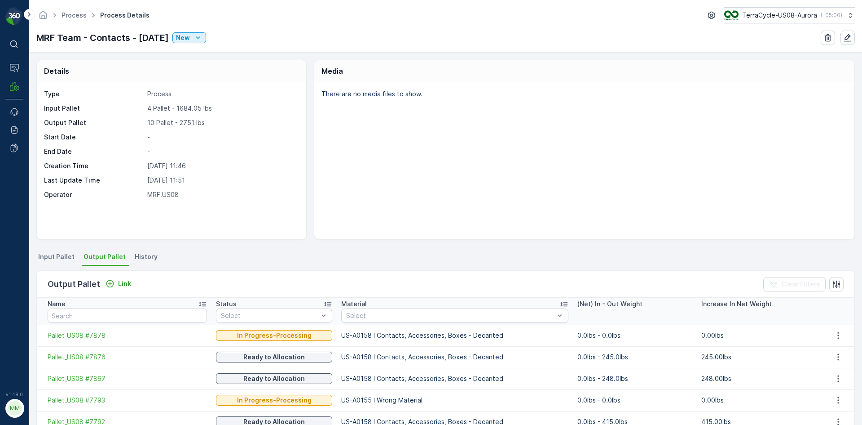
click at [239, 263] on ul "Input Pallet Output Pallet History" at bounding box center [445, 257] width 819 height 15
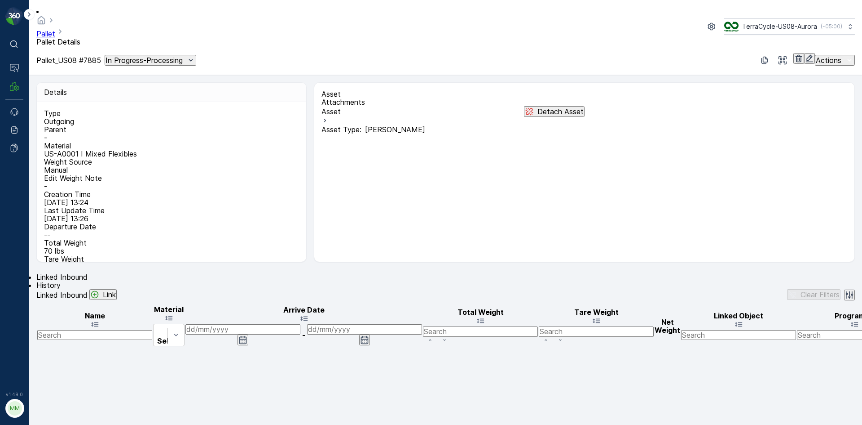
click at [805, 54] on icon "button" at bounding box center [809, 58] width 9 height 9
click at [61, 280] on span "History" at bounding box center [48, 284] width 24 height 9
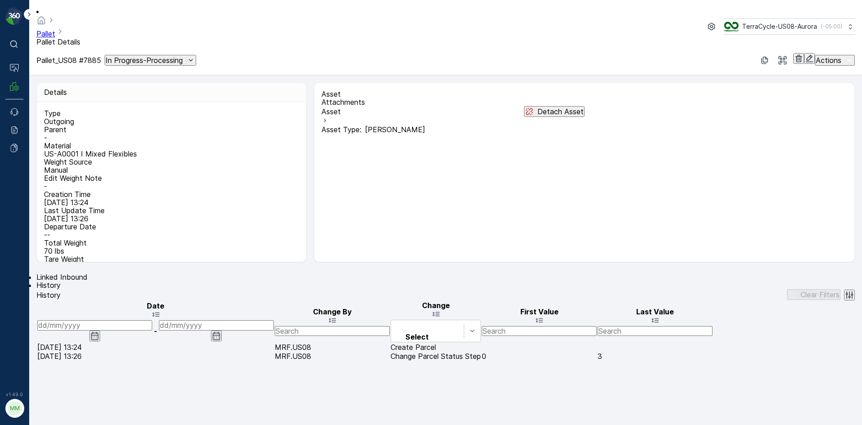
click at [75, 272] on span "Linked Inbound" at bounding box center [61, 276] width 51 height 9
